Goal: Navigation & Orientation: Find specific page/section

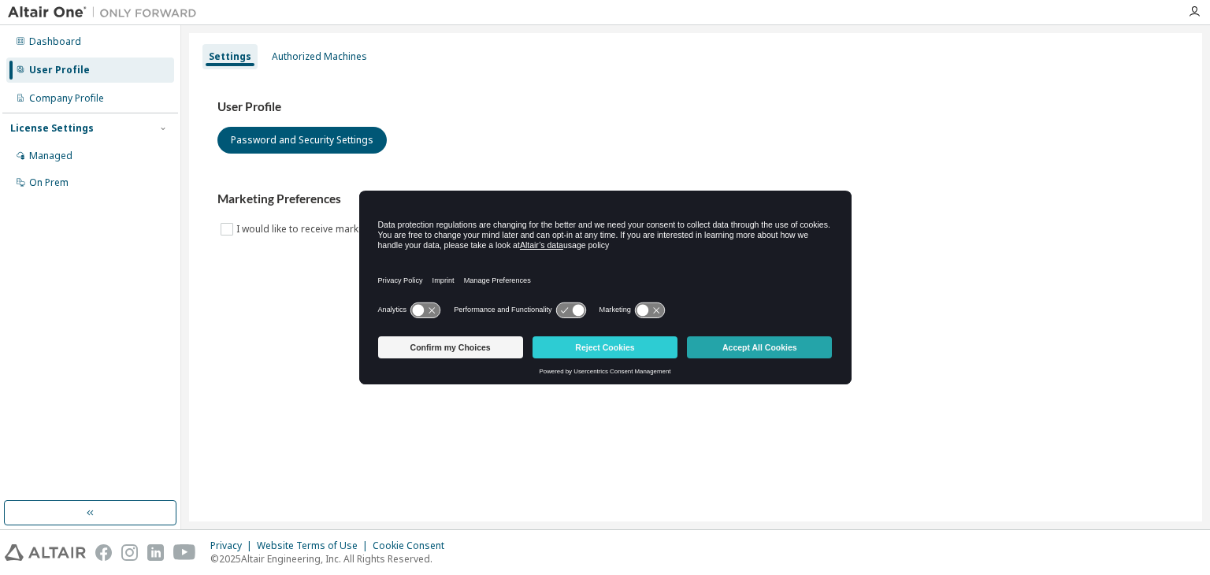
click at [764, 344] on button "Accept All Cookies" at bounding box center [759, 347] width 145 height 22
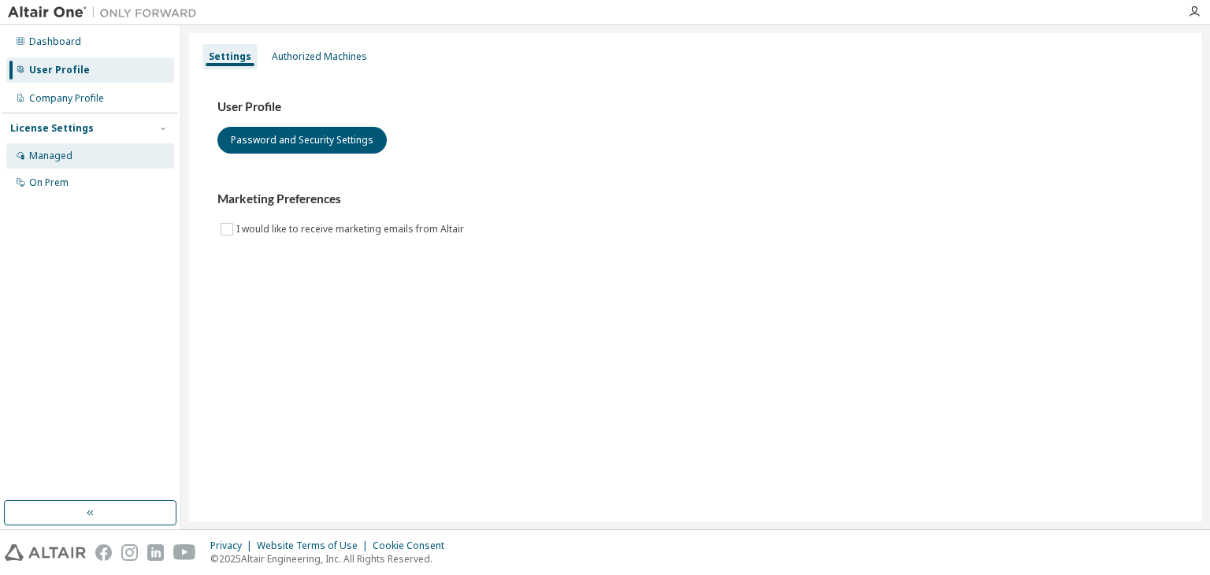
click at [61, 158] on div "Managed" at bounding box center [50, 156] width 43 height 13
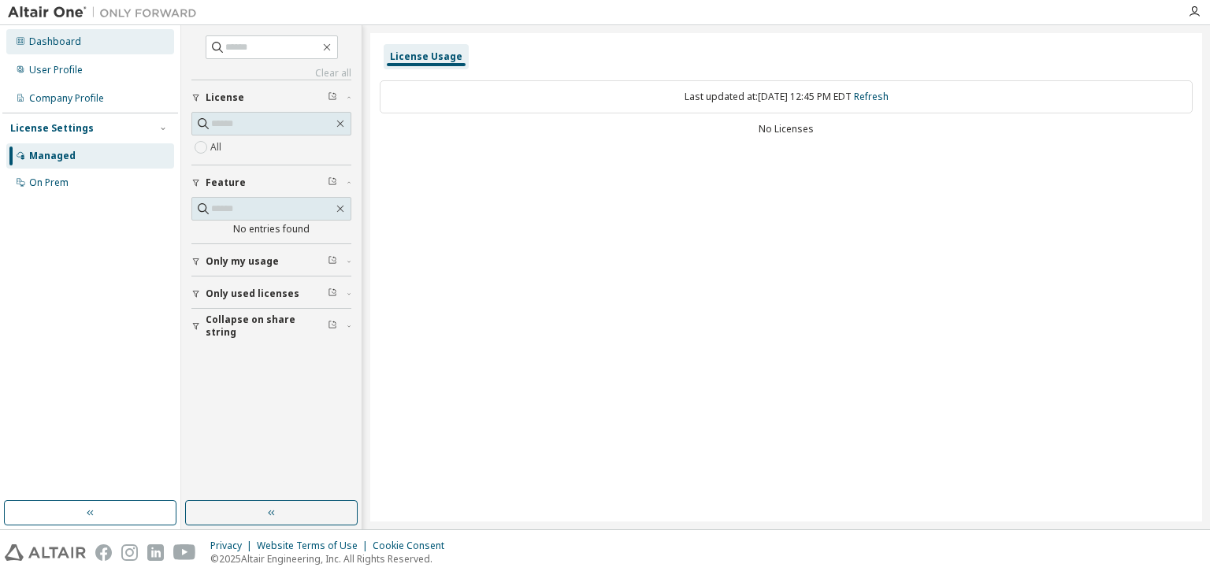
click at [66, 40] on div "Dashboard" at bounding box center [55, 41] width 52 height 13
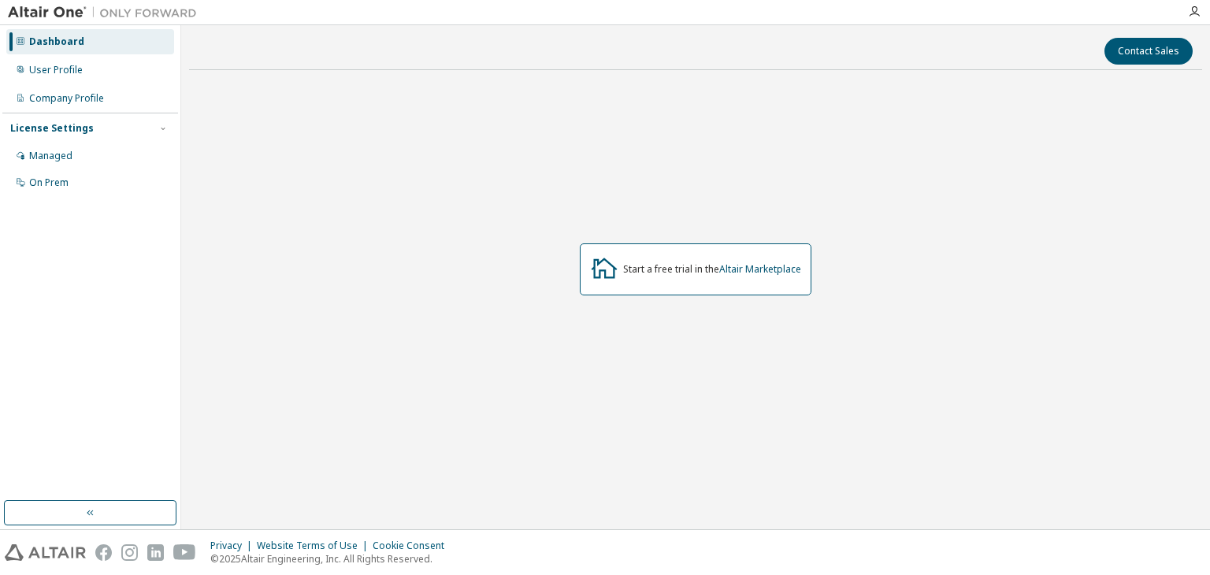
click at [1189, 19] on div at bounding box center [1194, 12] width 32 height 24
click at [1191, 13] on icon "button" at bounding box center [1194, 12] width 13 height 13
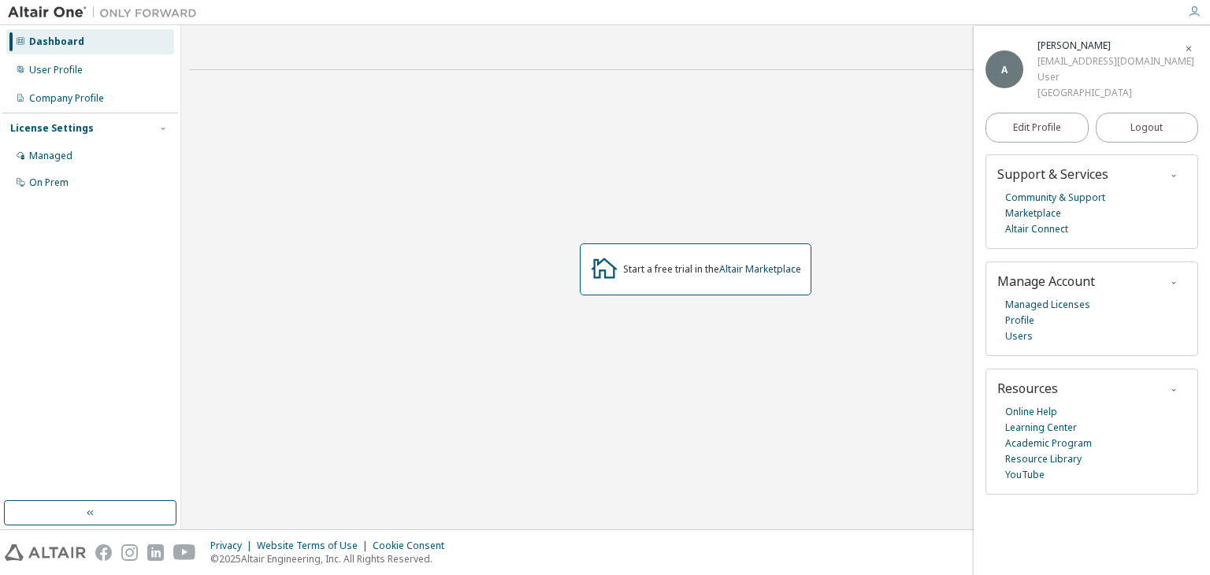
click at [1194, 51] on span "button" at bounding box center [1189, 47] width 16 height 25
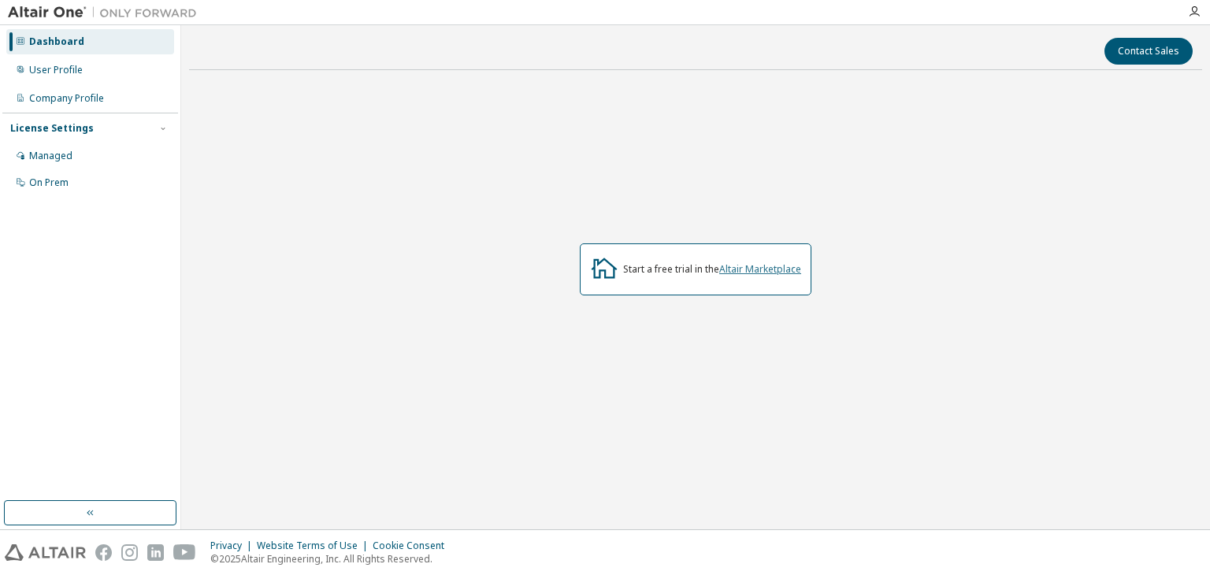
click at [769, 272] on link "Altair Marketplace" at bounding box center [760, 268] width 82 height 13
